Goal: Task Accomplishment & Management: Manage account settings

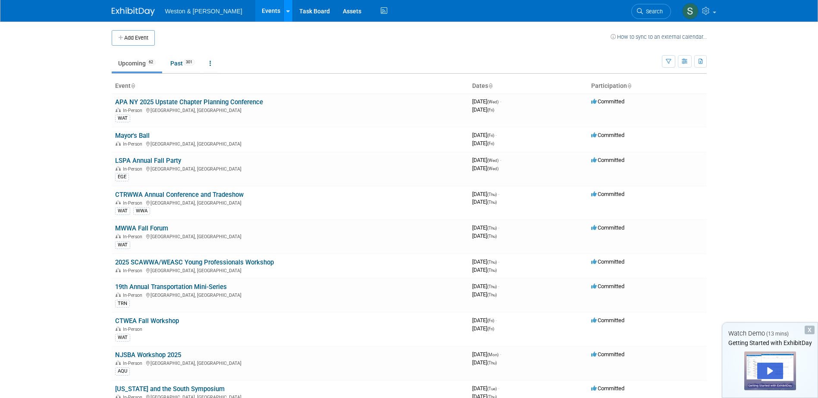
click at [286, 11] on icon at bounding box center [287, 12] width 3 height 6
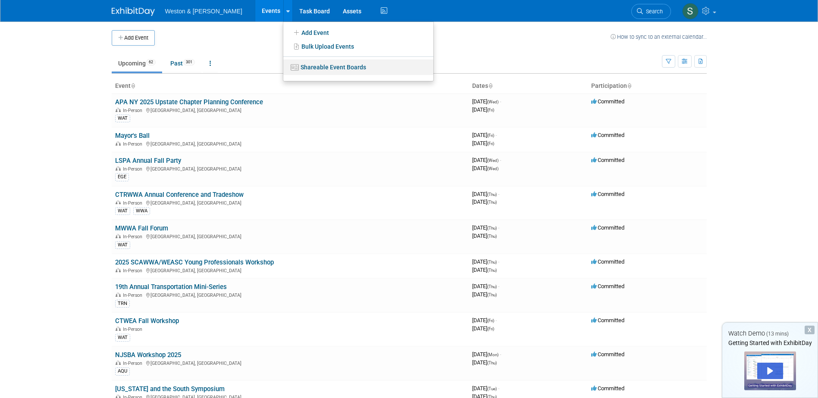
click at [287, 67] on link "Shareable Event Boards" at bounding box center [358, 67] width 150 height 16
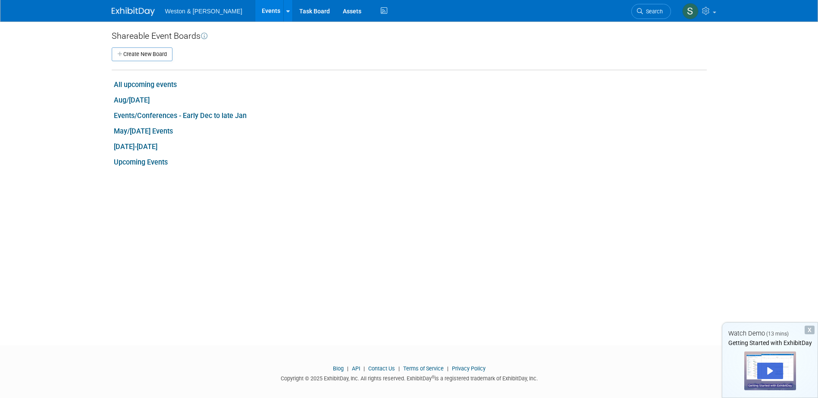
click at [168, 82] on link "All upcoming events" at bounding box center [145, 85] width 63 height 8
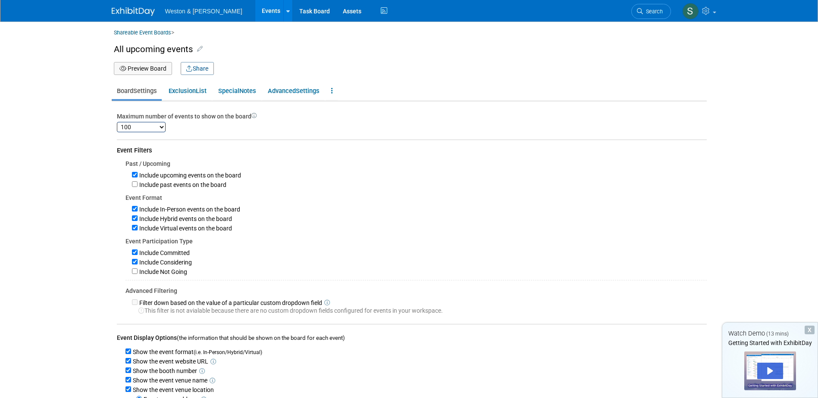
click at [150, 69] on button "Preview Board" at bounding box center [143, 68] width 58 height 13
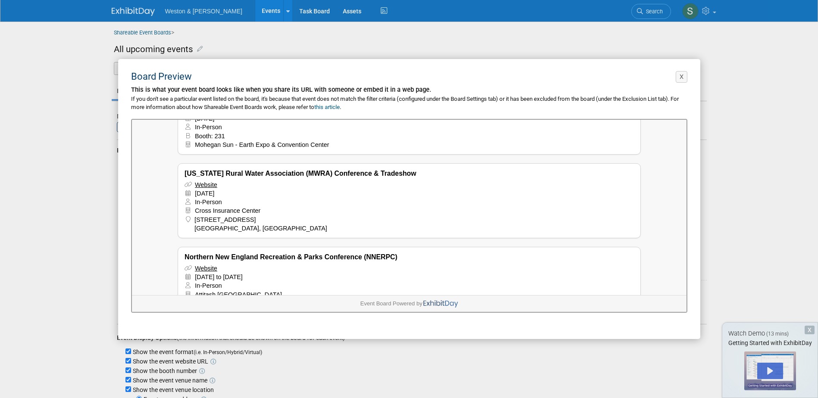
scroll to position [3017, 0]
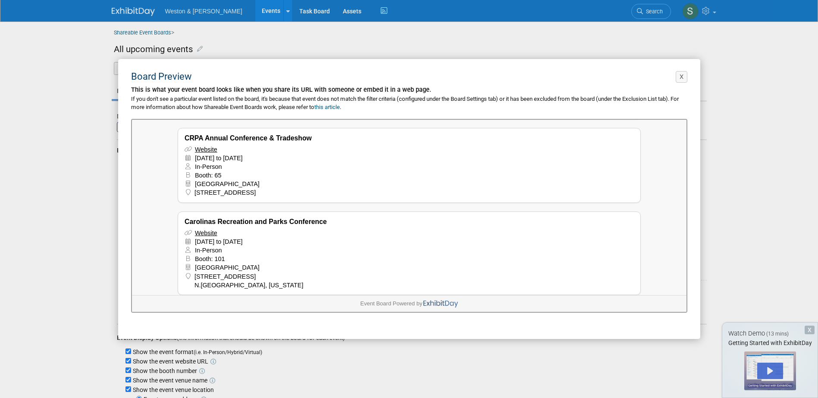
click at [203, 145] on link "Website" at bounding box center [205, 148] width 22 height 7
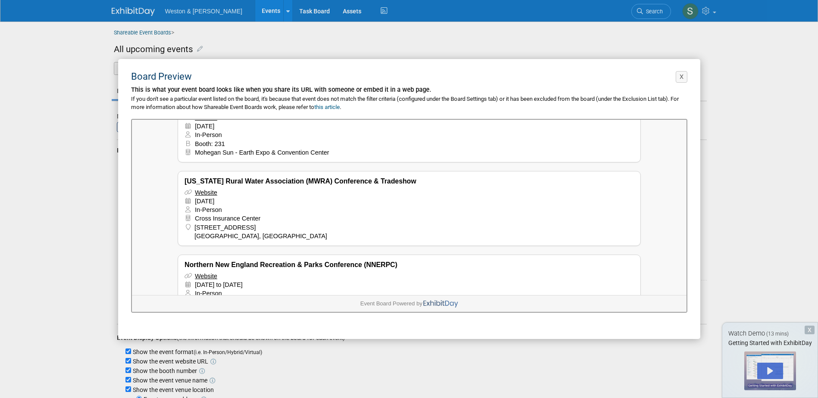
scroll to position [3096, 0]
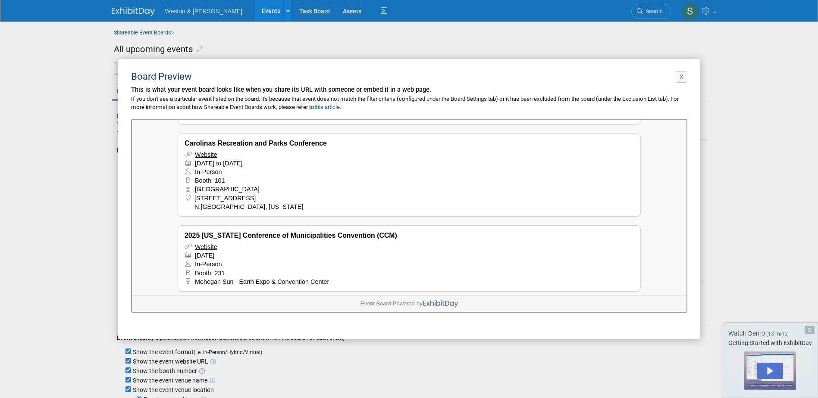
drag, startPoint x: 679, startPoint y: 75, endPoint x: 647, endPoint y: 93, distance: 36.3
click at [676, 76] on button "X" at bounding box center [681, 77] width 12 height 12
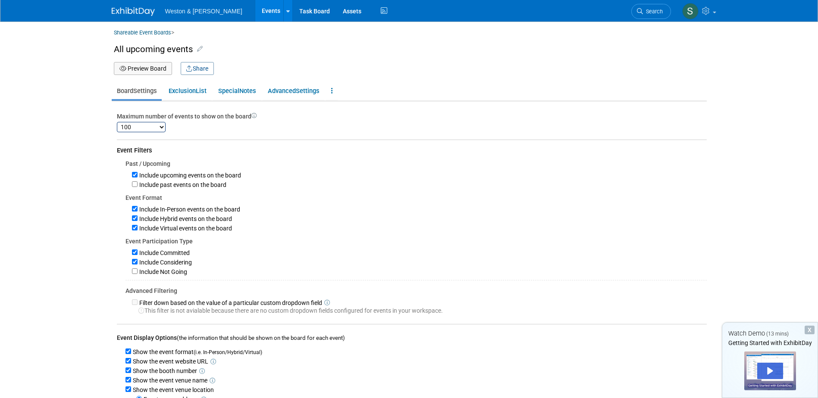
scroll to position [0, 0]
click at [333, 91] on icon at bounding box center [332, 91] width 2 height 6
click at [283, 9] on link at bounding box center [287, 11] width 9 height 22
click at [376, 192] on div "Past / Upcoming Include upcoming events on the board Include past events on the…" at bounding box center [412, 237] width 590 height 156
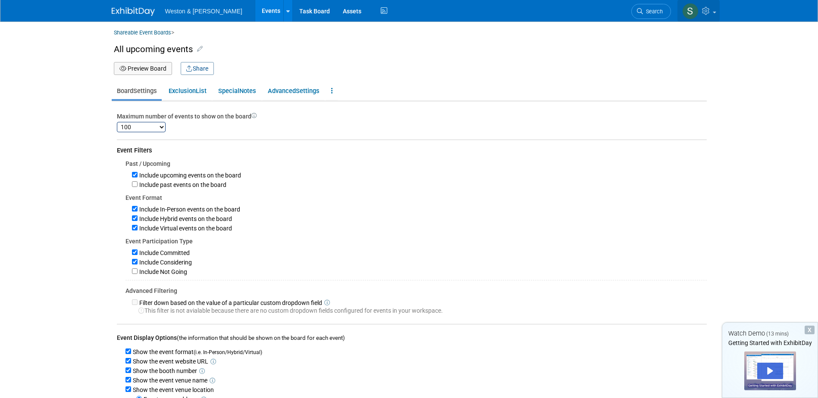
click at [714, 9] on link at bounding box center [698, 11] width 42 height 22
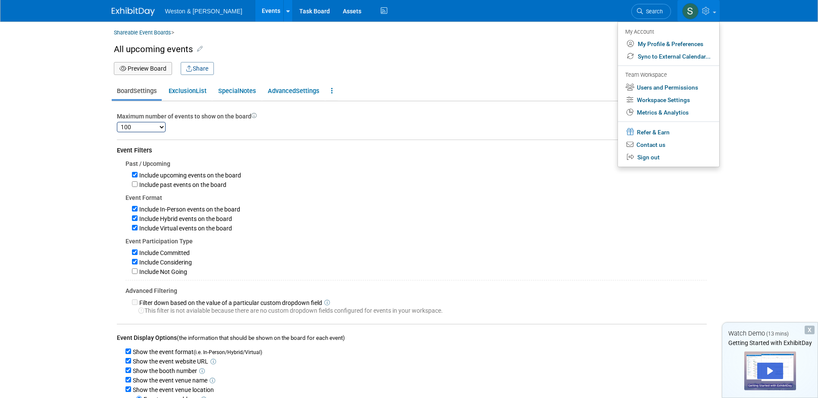
click at [492, 210] on div "Include In-Person events on the board" at bounding box center [419, 208] width 575 height 9
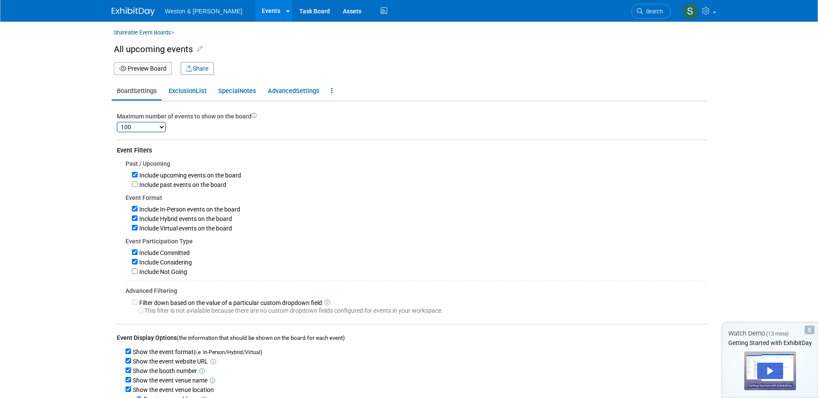
click at [255, 12] on link "Events" at bounding box center [270, 11] width 31 height 22
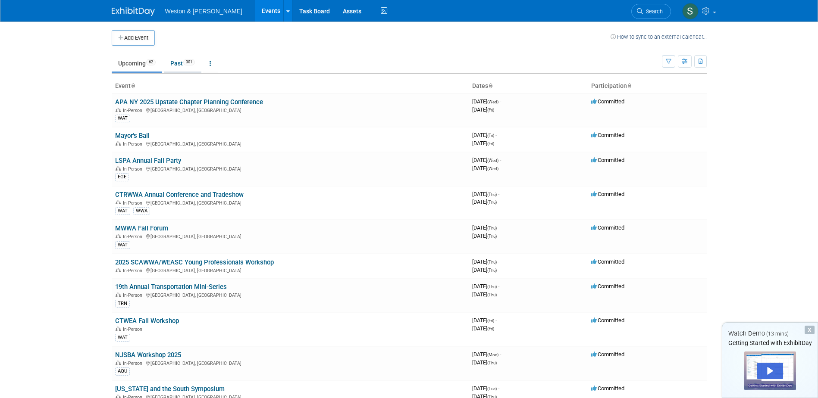
click at [177, 63] on link "Past 301" at bounding box center [183, 63] width 38 height 16
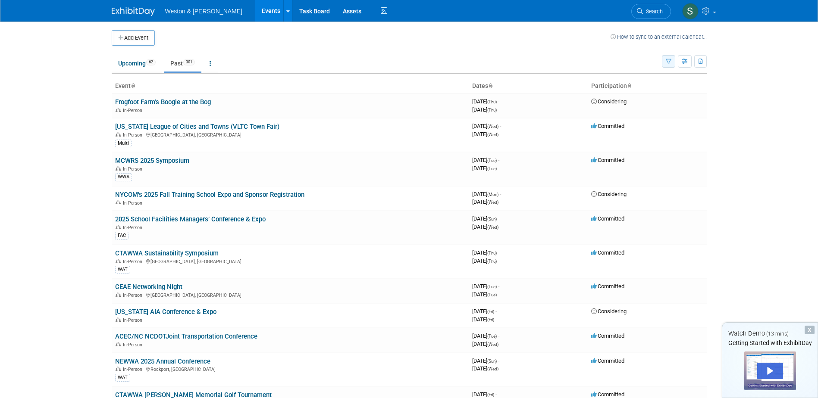
click at [668, 60] on icon "button" at bounding box center [669, 62] width 6 height 6
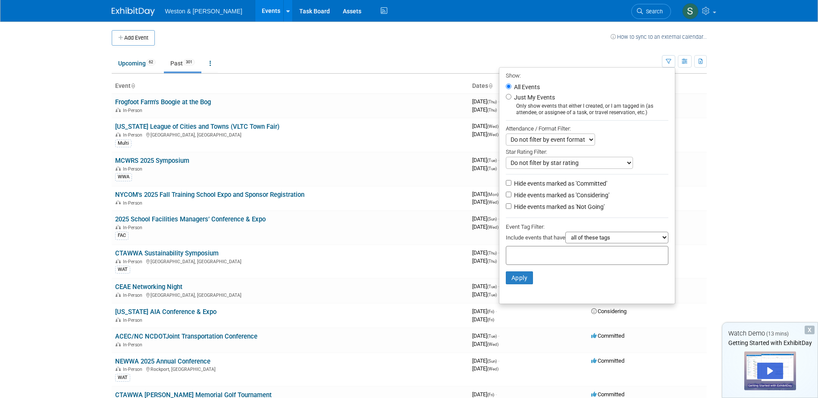
click at [586, 140] on select "Do not filter by event format Only show In-Person events Only show Virtual even…" at bounding box center [550, 140] width 89 height 12
select select "1"
click at [506, 134] on select "Do not filter by event format Only show In-Person events Only show Virtual even…" at bounding box center [550, 140] width 89 height 12
click at [624, 163] on select "Do not filter by star rating Only show events with no ratings (0 stars) Only sh…" at bounding box center [569, 163] width 127 height 12
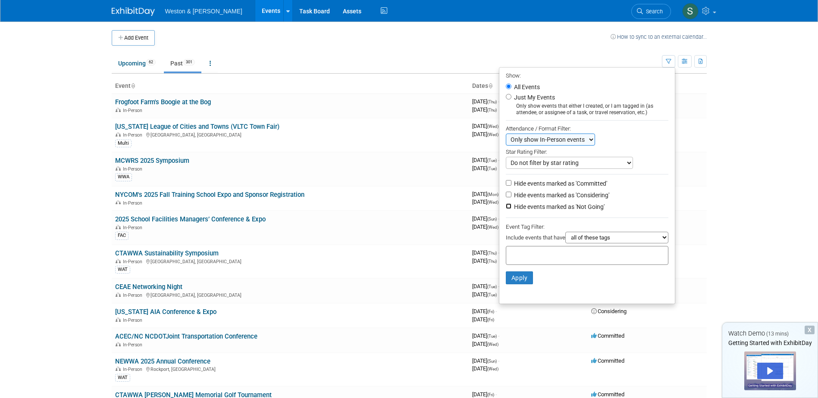
click at [506, 208] on input "Hide events marked as 'Not Going'" at bounding box center [509, 206] width 6 height 6
checkbox input "true"
drag, startPoint x: 503, startPoint y: 197, endPoint x: 510, endPoint y: 196, distance: 6.5
click at [506, 196] on input "Hide events marked as 'Considering'" at bounding box center [509, 195] width 6 height 6
checkbox input "true"
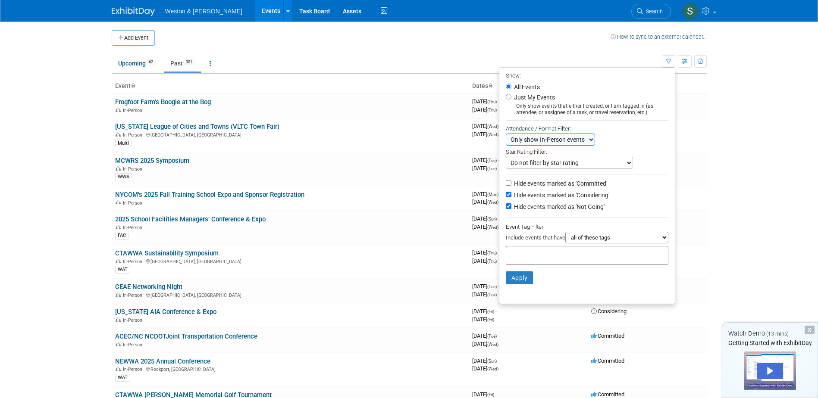
click at [666, 241] on select "all of these tags any one of these tags only and exactly these specific tags" at bounding box center [616, 238] width 103 height 12
drag, startPoint x: 521, startPoint y: 281, endPoint x: 594, endPoint y: 302, distance: 76.6
click at [522, 281] on button "Apply" at bounding box center [520, 278] width 28 height 13
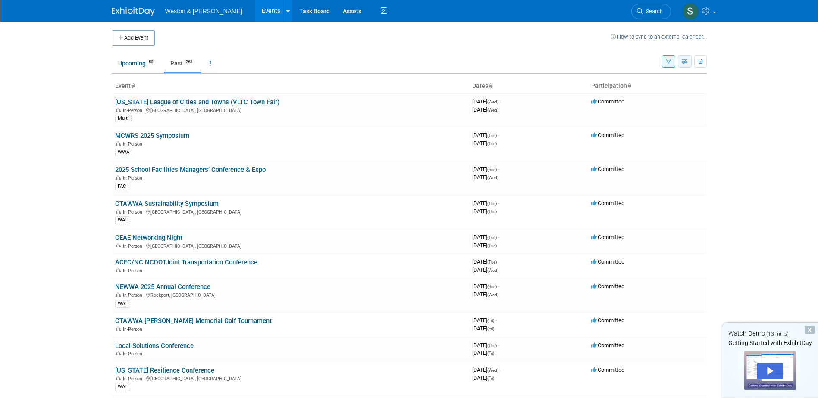
click at [684, 60] on icon "button" at bounding box center [685, 62] width 6 height 6
click at [654, 117] on link "Calendar View" at bounding box center [648, 118] width 72 height 12
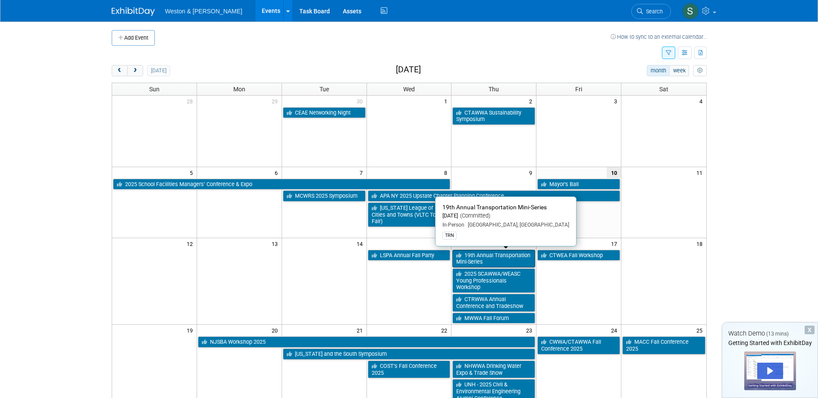
click at [472, 253] on link "19th Annual Transportation Mini-Series" at bounding box center [493, 259] width 83 height 18
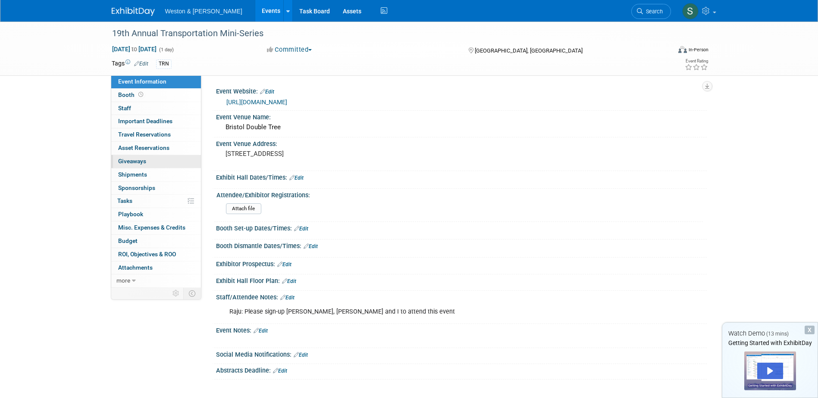
click at [134, 160] on span "Giveaways 0" at bounding box center [132, 161] width 28 height 7
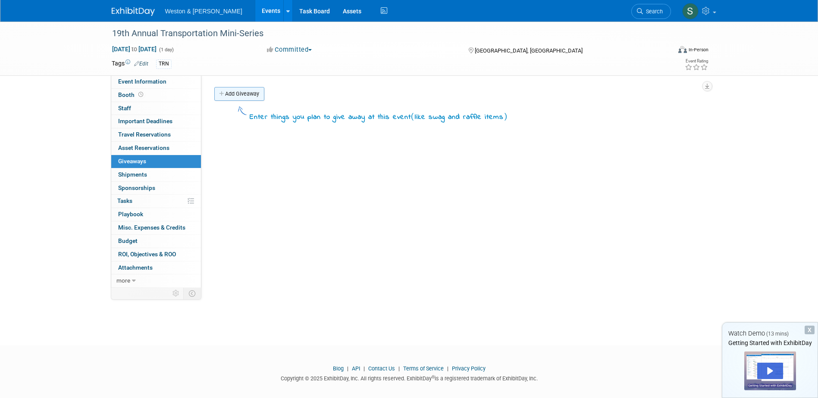
click at [235, 91] on link "Add Giveaway" at bounding box center [239, 94] width 50 height 14
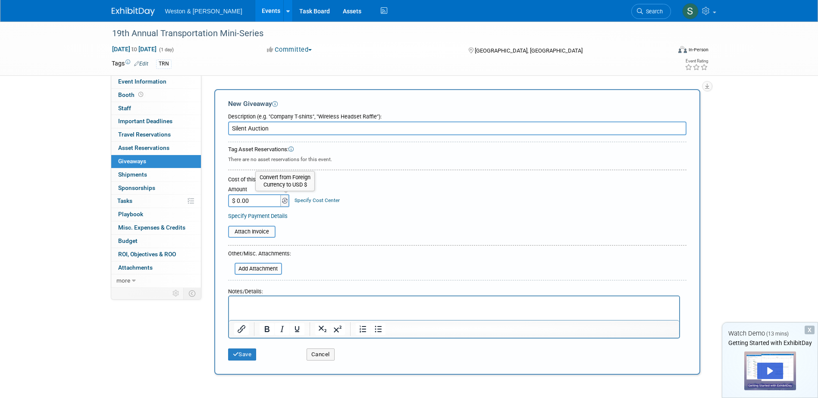
type input "Silent Auction"
click at [286, 202] on img at bounding box center [285, 201] width 6 height 6
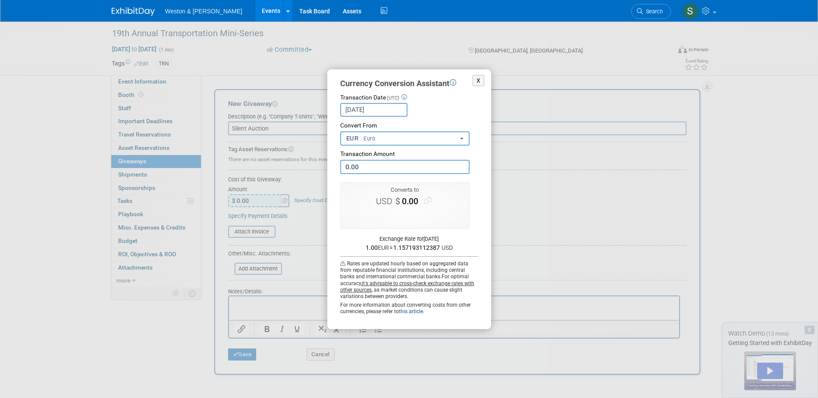
click at [385, 139] on button "EUR Euro" at bounding box center [404, 138] width 129 height 14
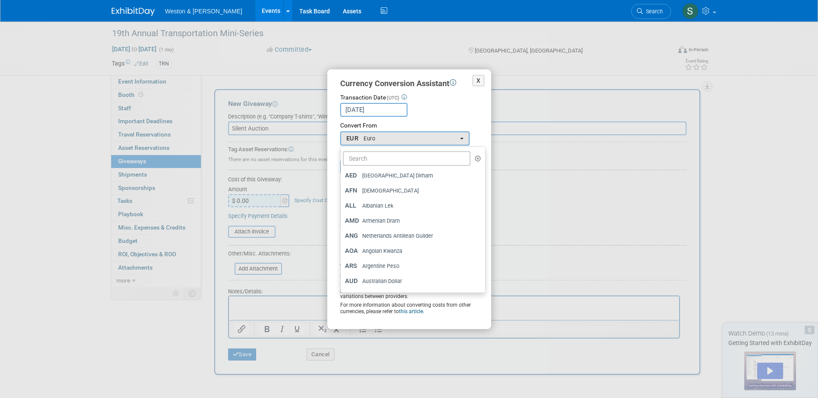
click at [419, 109] on div "[DATE] Loading Rates" at bounding box center [409, 110] width 138 height 14
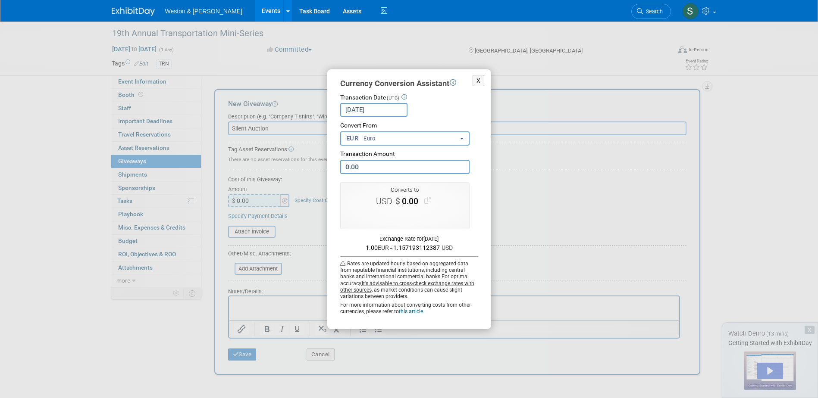
click at [368, 165] on input "0.00" at bounding box center [404, 167] width 129 height 14
type input "79.75"
click at [384, 138] on button "EUR Euro" at bounding box center [404, 138] width 129 height 14
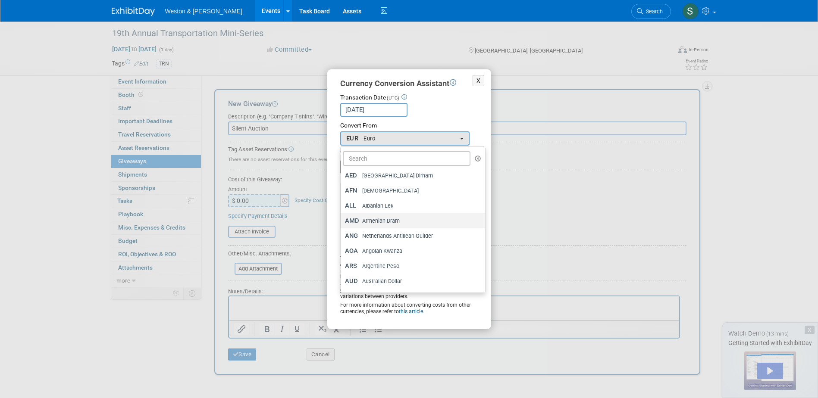
click at [377, 222] on span "Armenian Dram" at bounding box center [381, 221] width 38 height 8
click at [342, 222] on input "AMD Armenian Dram" at bounding box center [339, 221] width 6 height 6
select select "13"
type input "0.00"
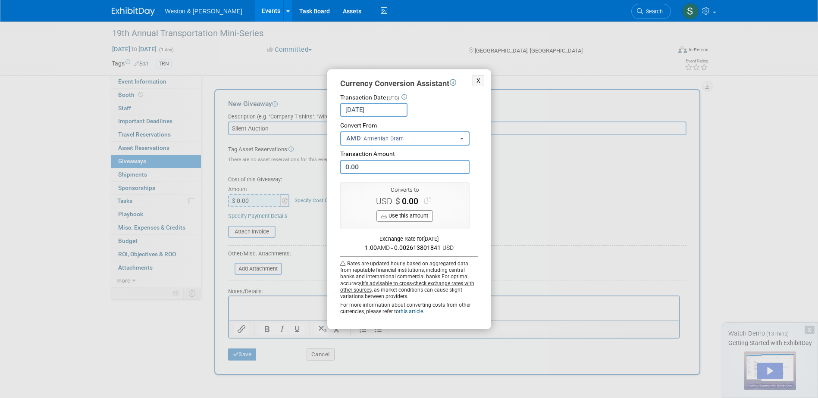
click at [461, 139] on b "button" at bounding box center [461, 139] width 3 height 2
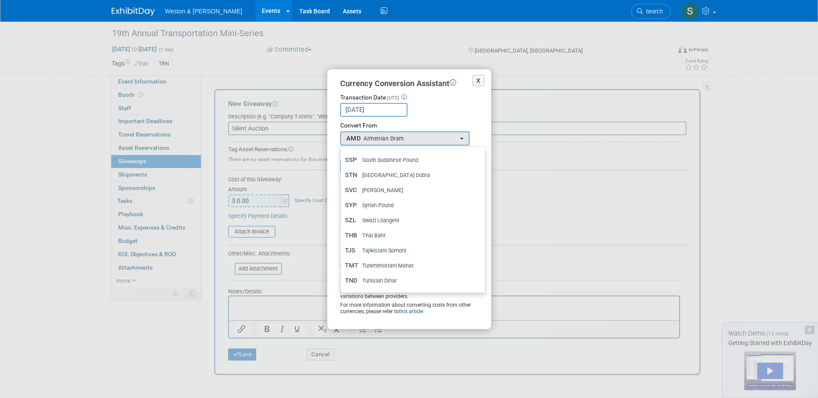
scroll to position [2156, 0]
click at [407, 250] on span "United States Dollar" at bounding box center [386, 253] width 48 height 8
click at [353, 251] on span "USD" at bounding box center [353, 252] width 16 height 9
click at [342, 251] on input "USD United States Dollar" at bounding box center [339, 253] width 6 height 6
select select "1"
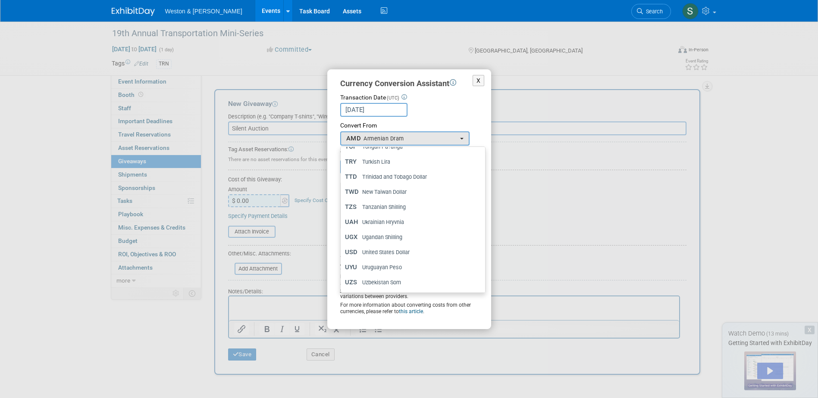
scroll to position [0, 0]
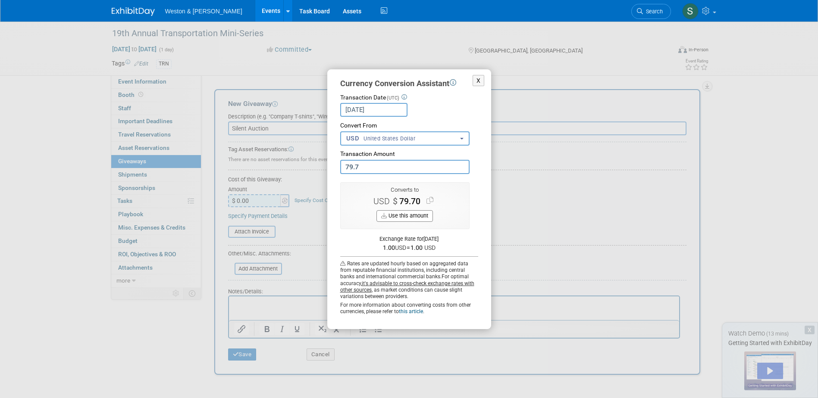
type input "79.75"
drag, startPoint x: 419, startPoint y: 217, endPoint x: 424, endPoint y: 217, distance: 4.7
click at [419, 217] on button "Use this amount" at bounding box center [404, 216] width 56 height 12
type input "$ 79.75"
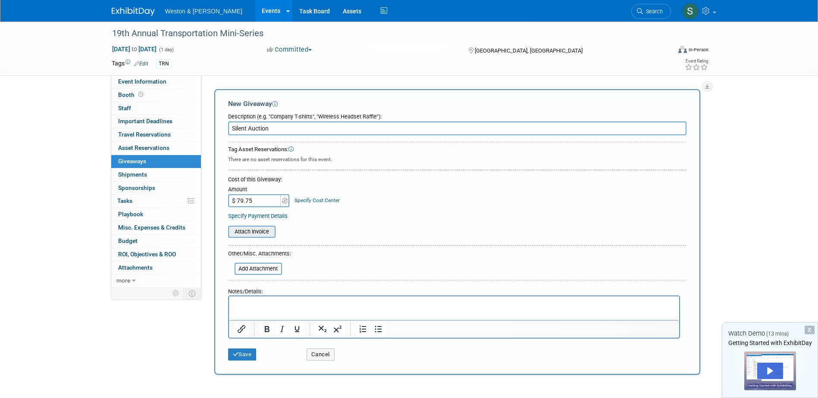
click at [265, 232] on input "file" at bounding box center [223, 232] width 103 height 10
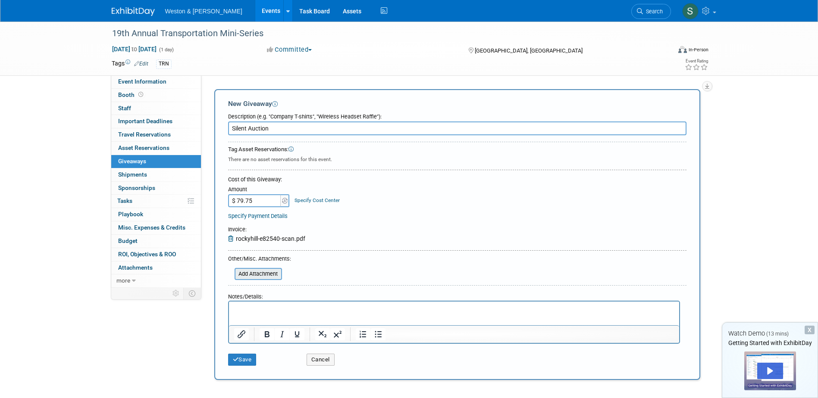
click at [245, 275] on input "file" at bounding box center [229, 274] width 103 height 10
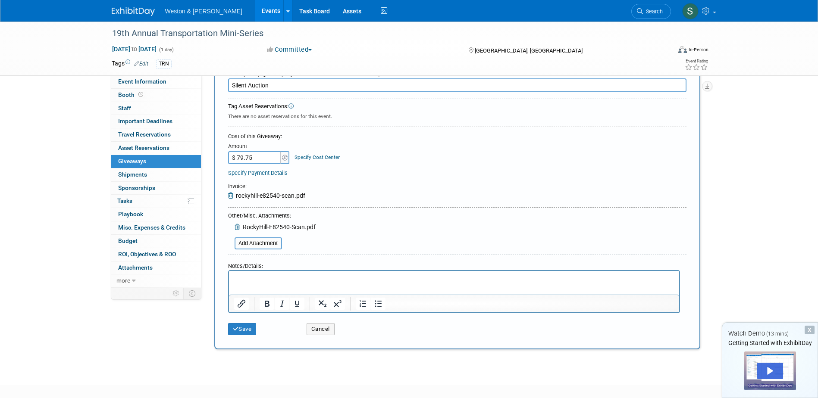
scroll to position [86, 0]
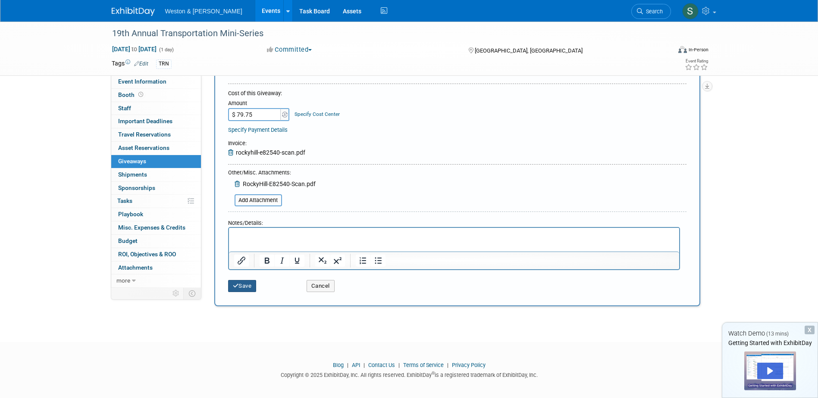
drag, startPoint x: 248, startPoint y: 291, endPoint x: 256, endPoint y: 289, distance: 7.9
click at [249, 288] on button "Save" at bounding box center [242, 286] width 28 height 12
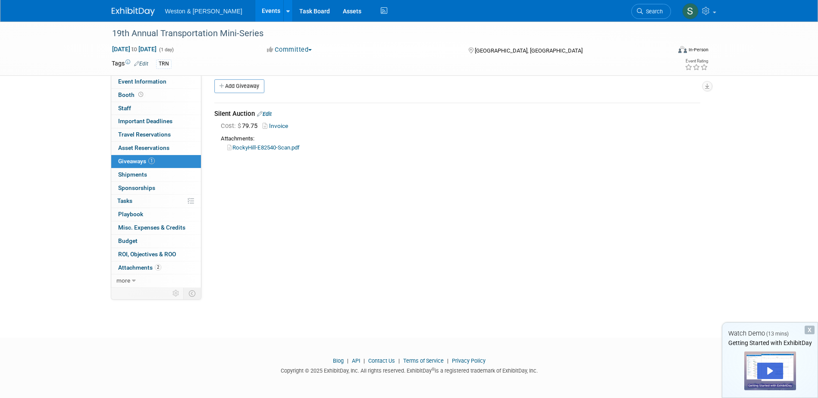
scroll to position [0, 0]
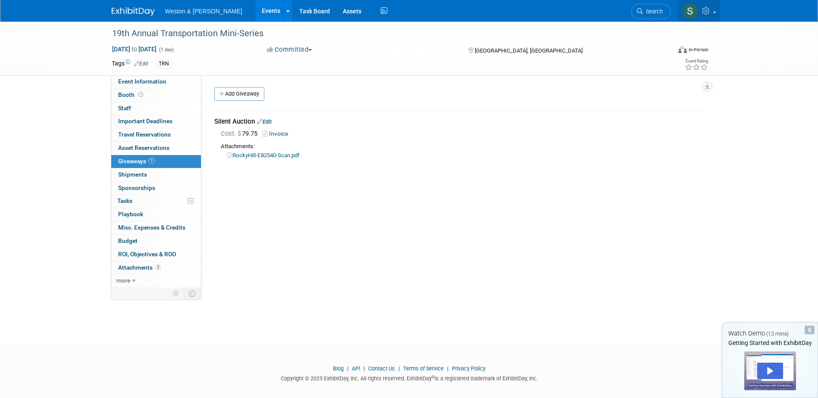
click at [710, 10] on icon at bounding box center [707, 11] width 10 height 8
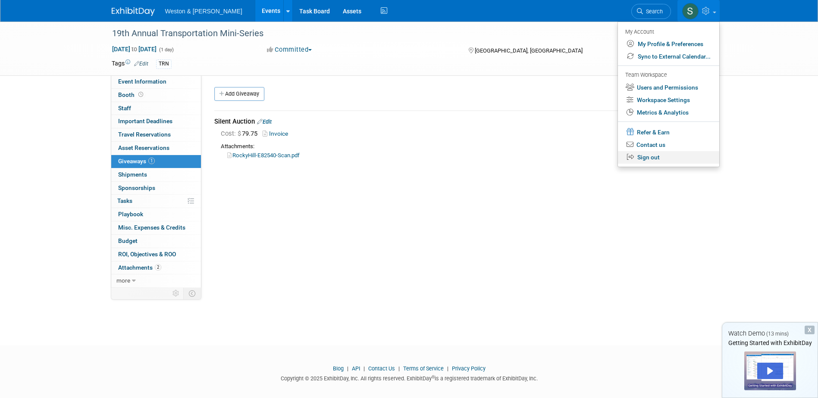
click at [649, 156] on link "Sign out" at bounding box center [668, 157] width 101 height 13
